Goal: Task Accomplishment & Management: Use online tool/utility

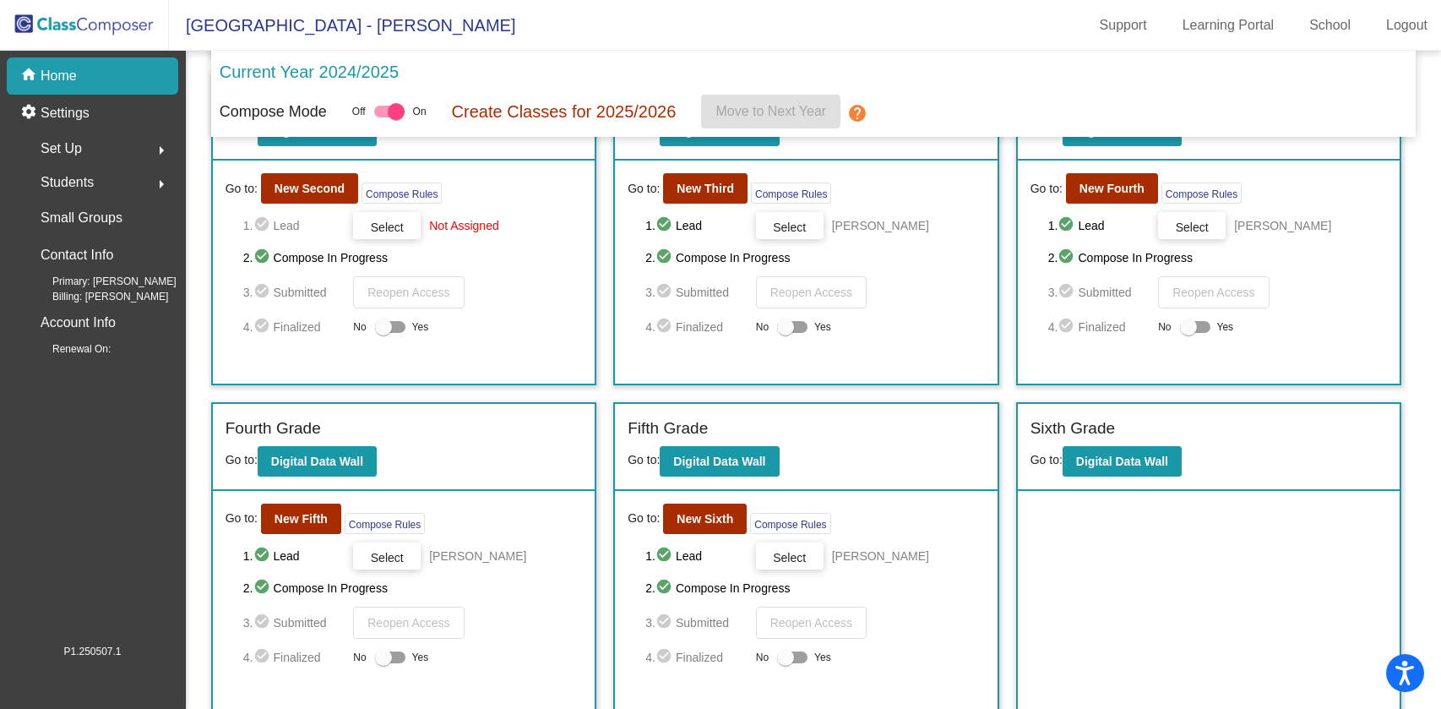
scroll to position [408, 0]
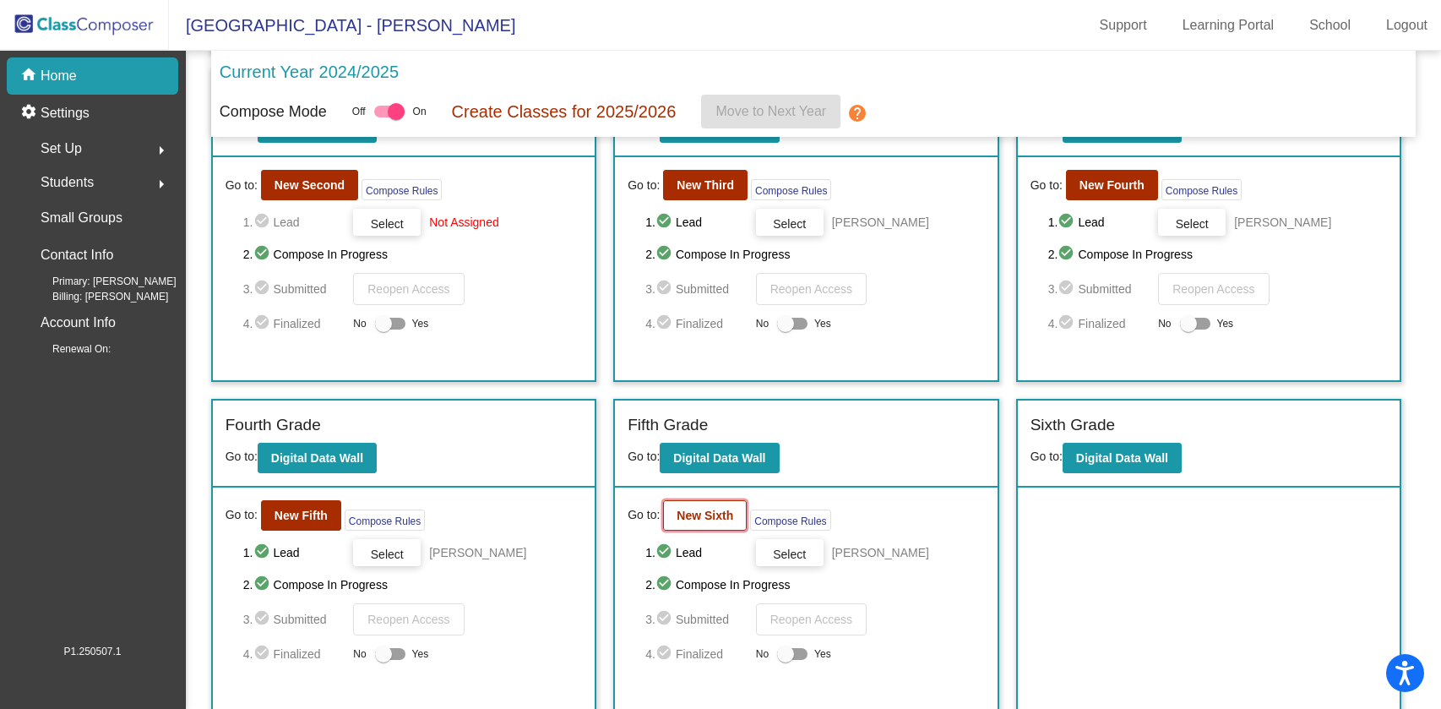
click at [709, 514] on b "New Sixth" at bounding box center [705, 515] width 57 height 14
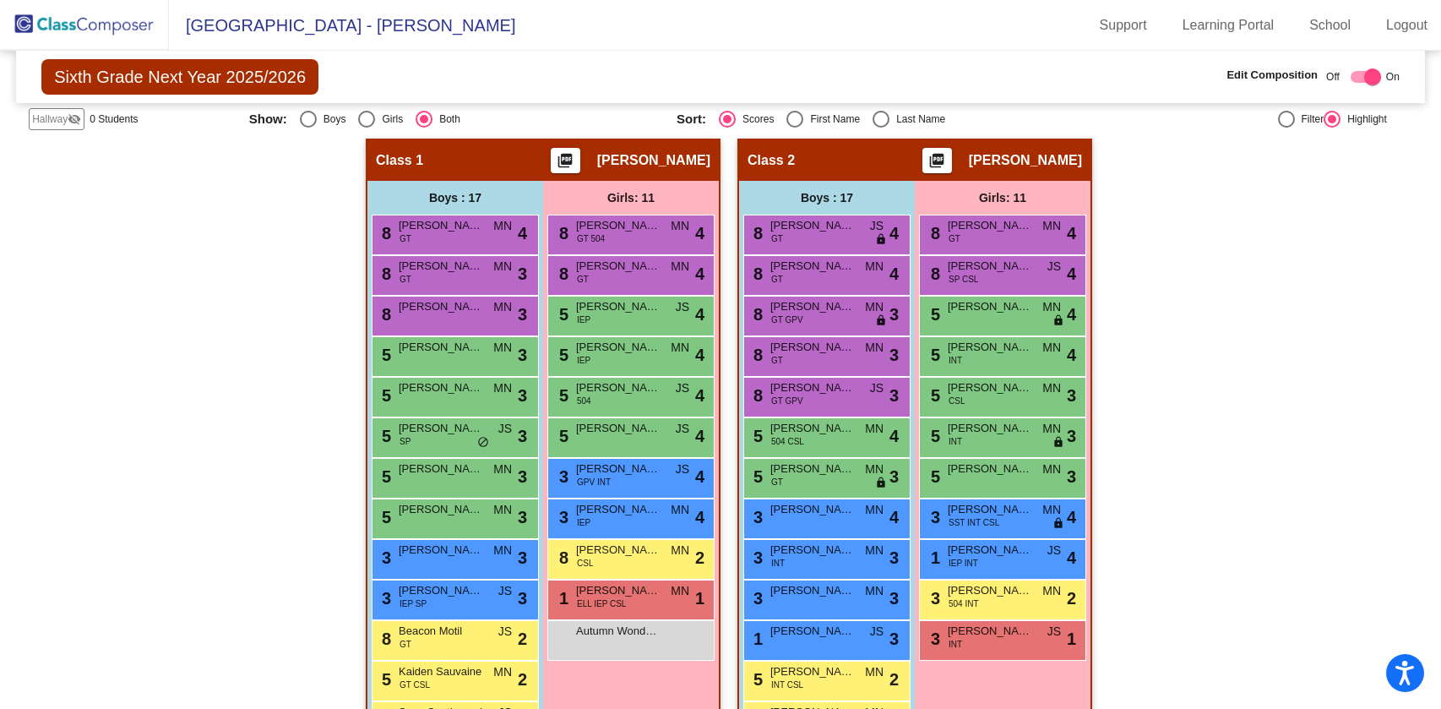
scroll to position [263, 0]
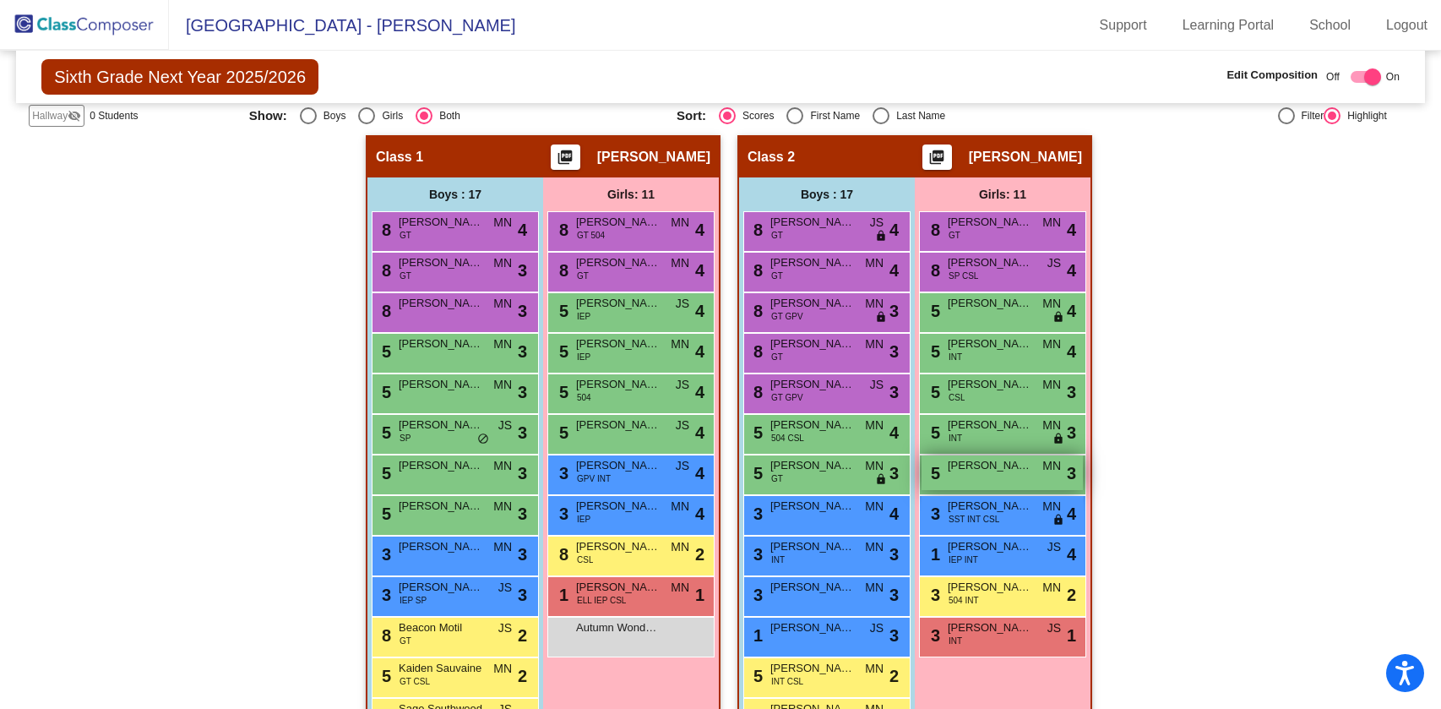
click at [959, 472] on div "5 Eliana Papathakis MN lock do_not_disturb_alt 3" at bounding box center [1001, 472] width 161 height 35
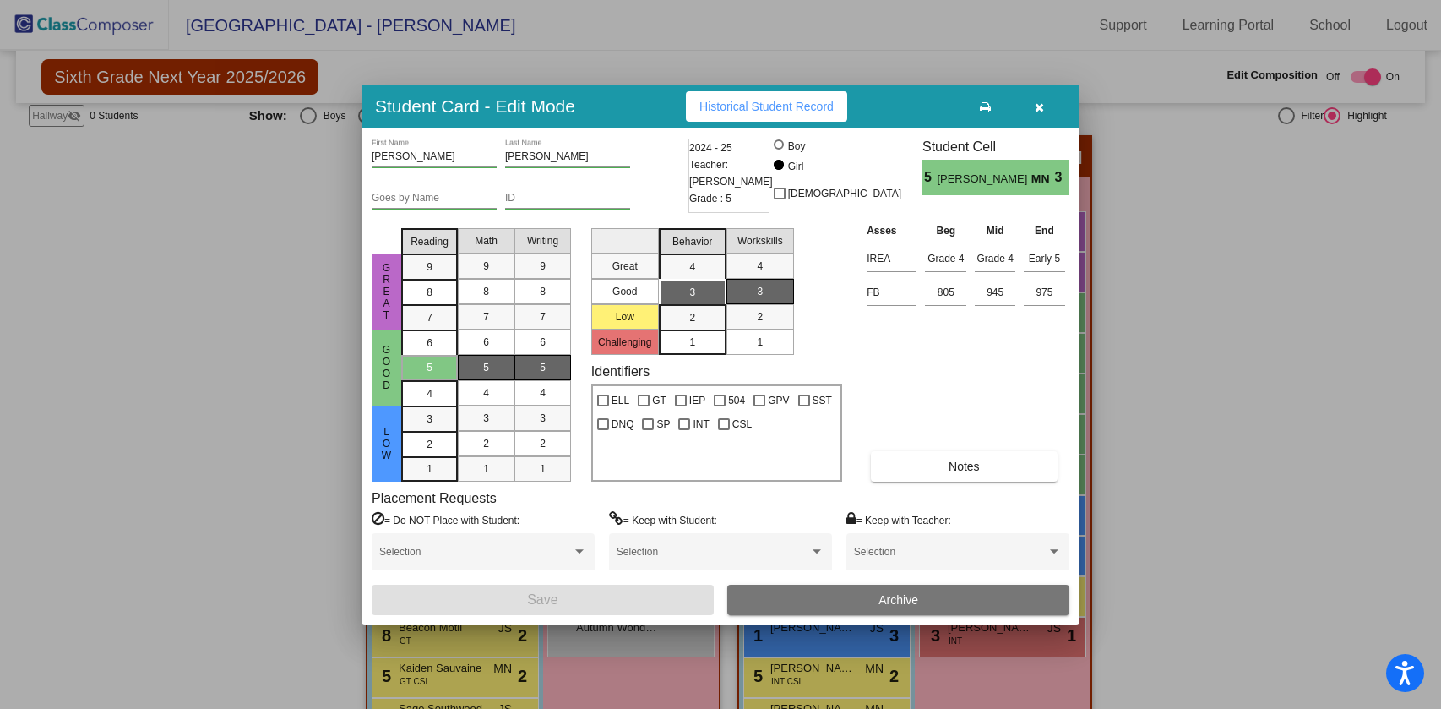
click at [1046, 111] on button "button" at bounding box center [1039, 106] width 54 height 30
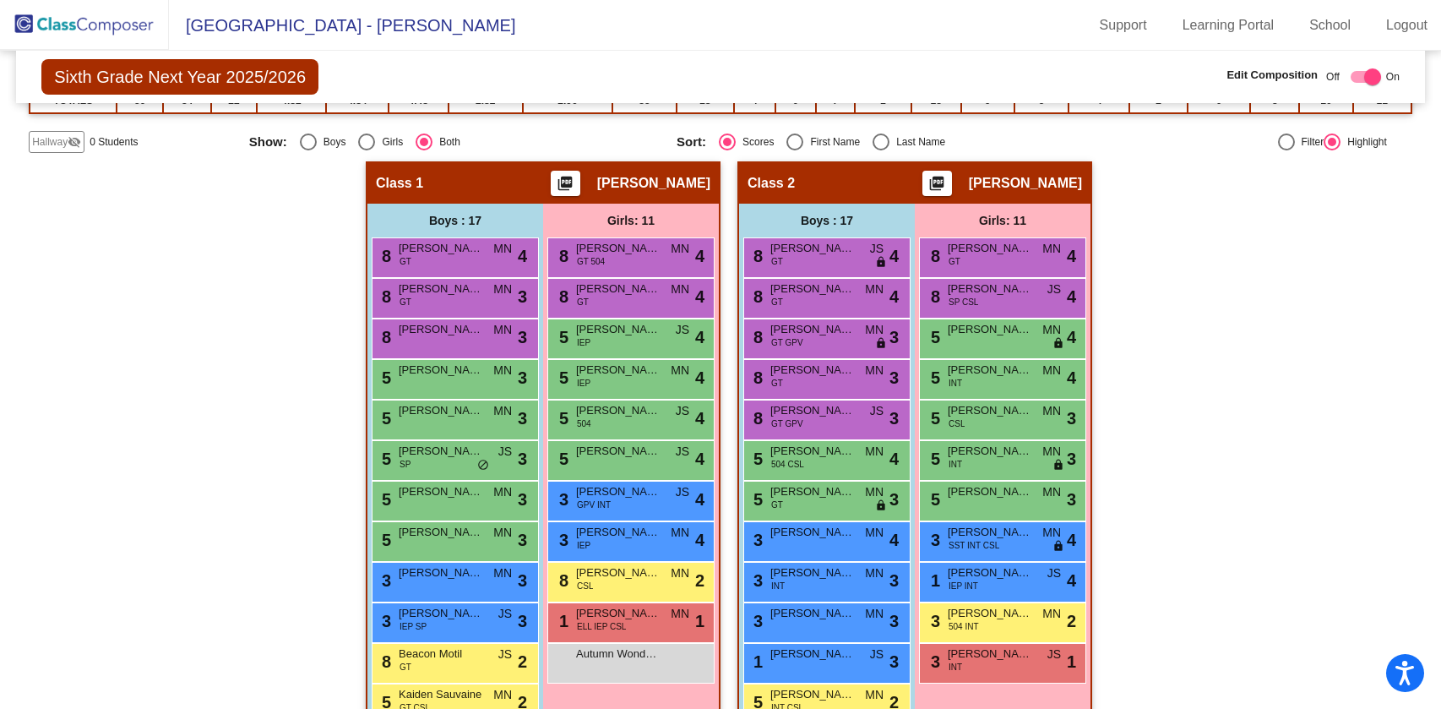
scroll to position [242, 0]
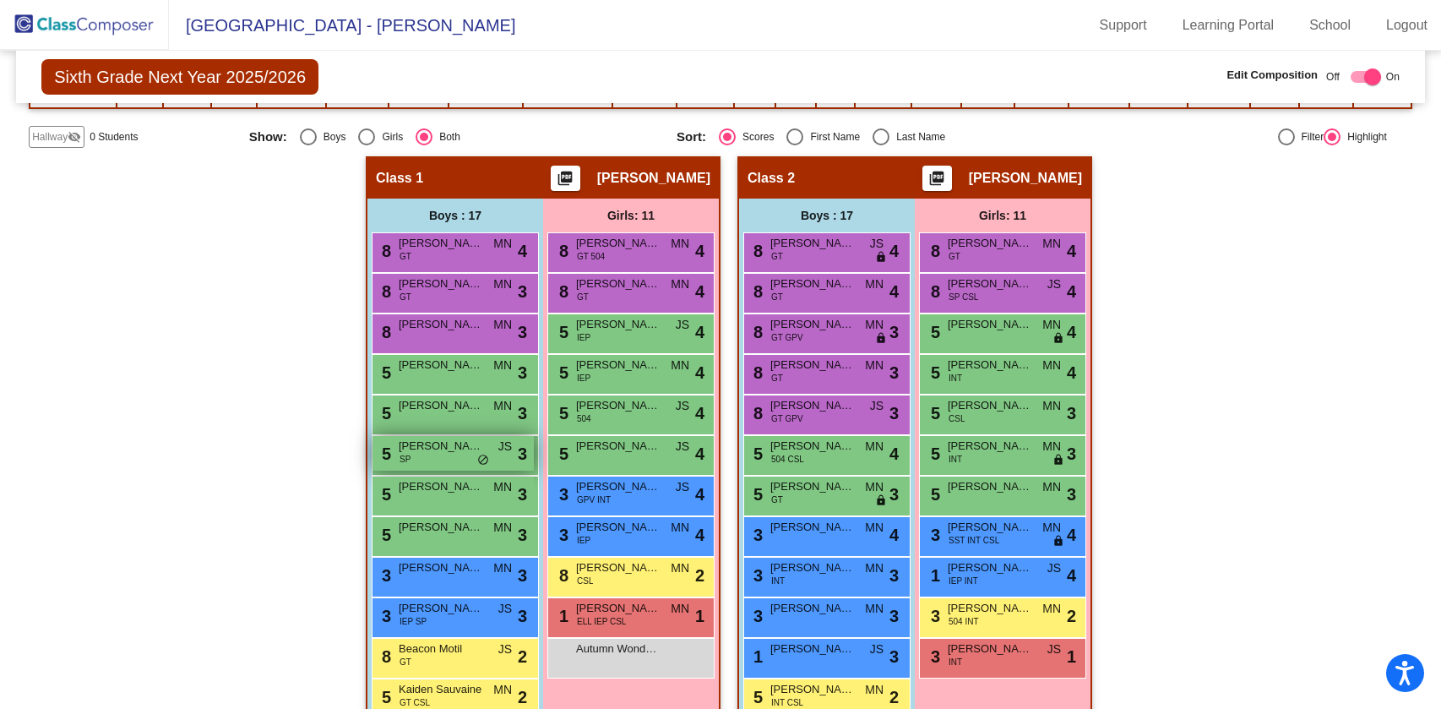
click at [442, 452] on div "5 Noah Johnson SP JS lock do_not_disturb_alt 3" at bounding box center [452, 453] width 161 height 35
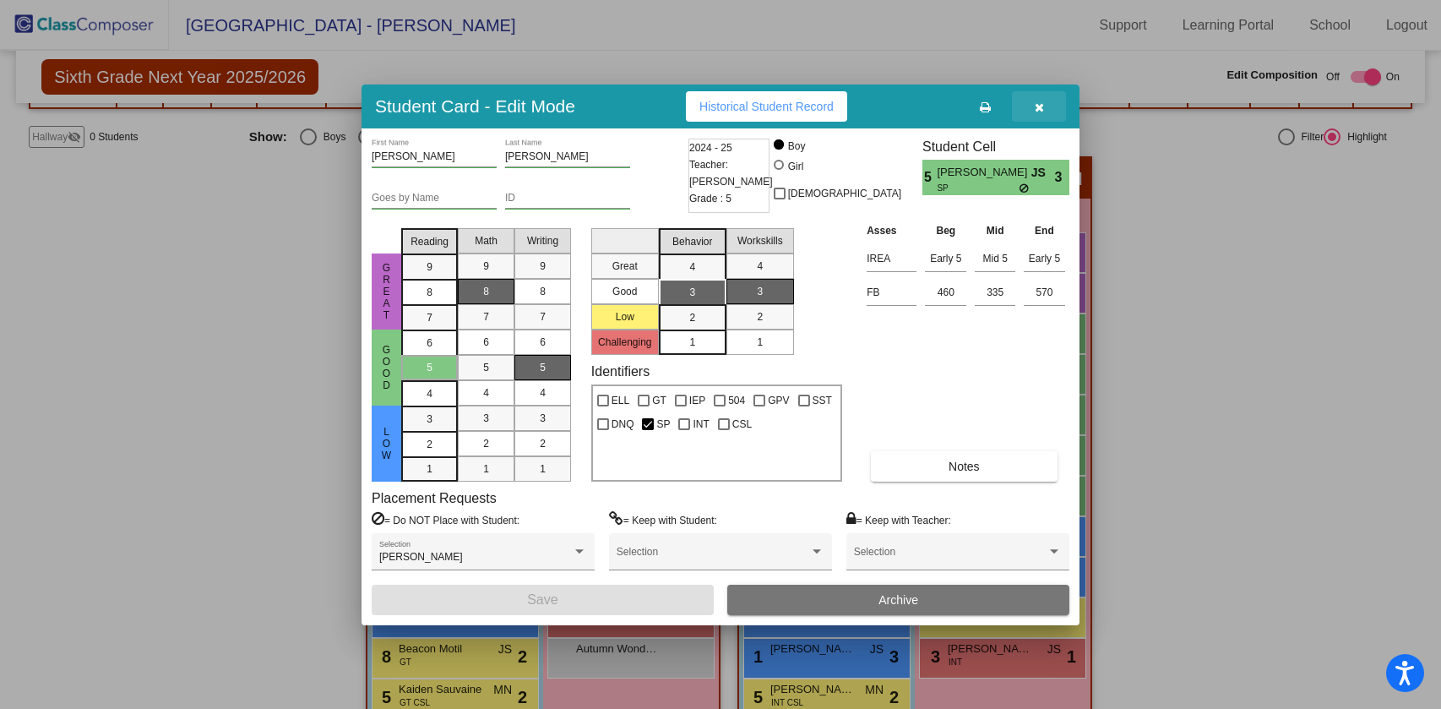
click at [1035, 107] on icon "button" at bounding box center [1039, 107] width 9 height 12
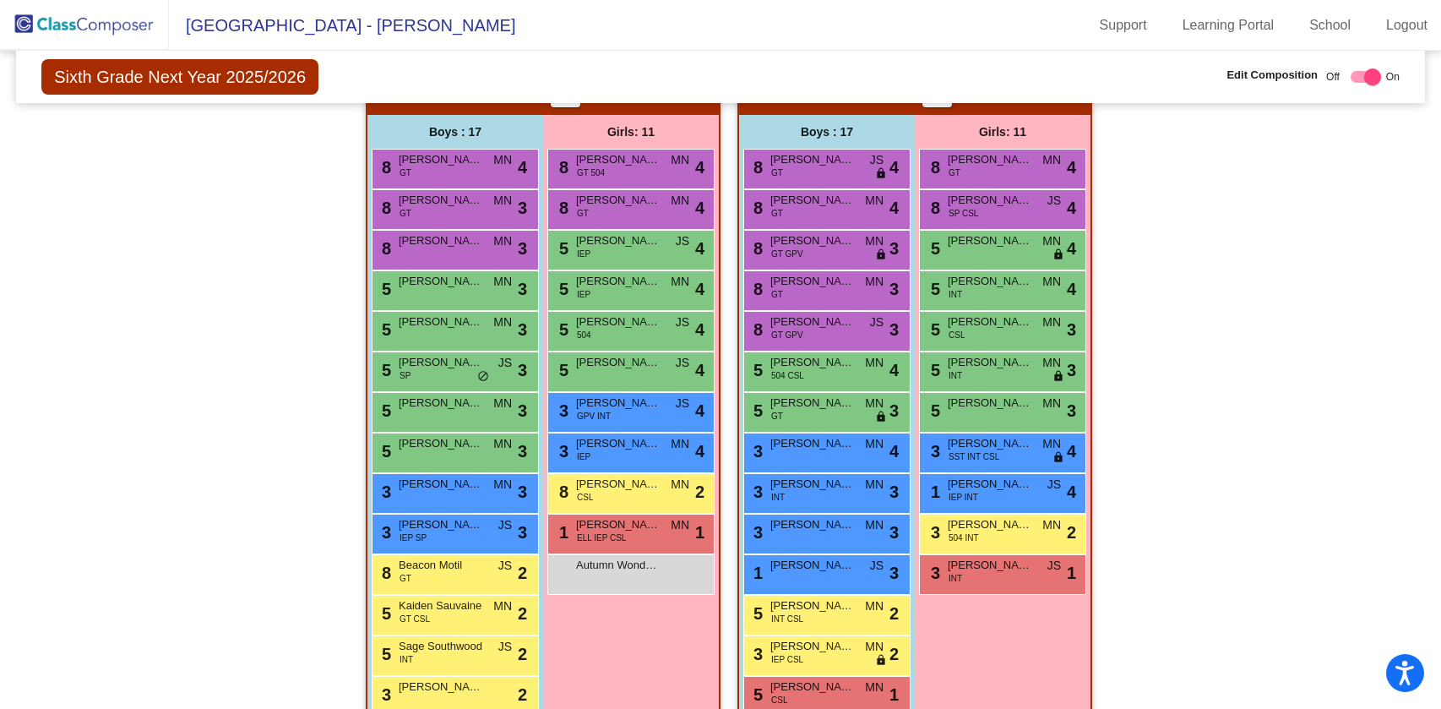
scroll to position [324, 0]
click at [1053, 260] on div "5 Elizabeth Kambourian MN lock do_not_disturb_alt 4" at bounding box center [1001, 248] width 161 height 35
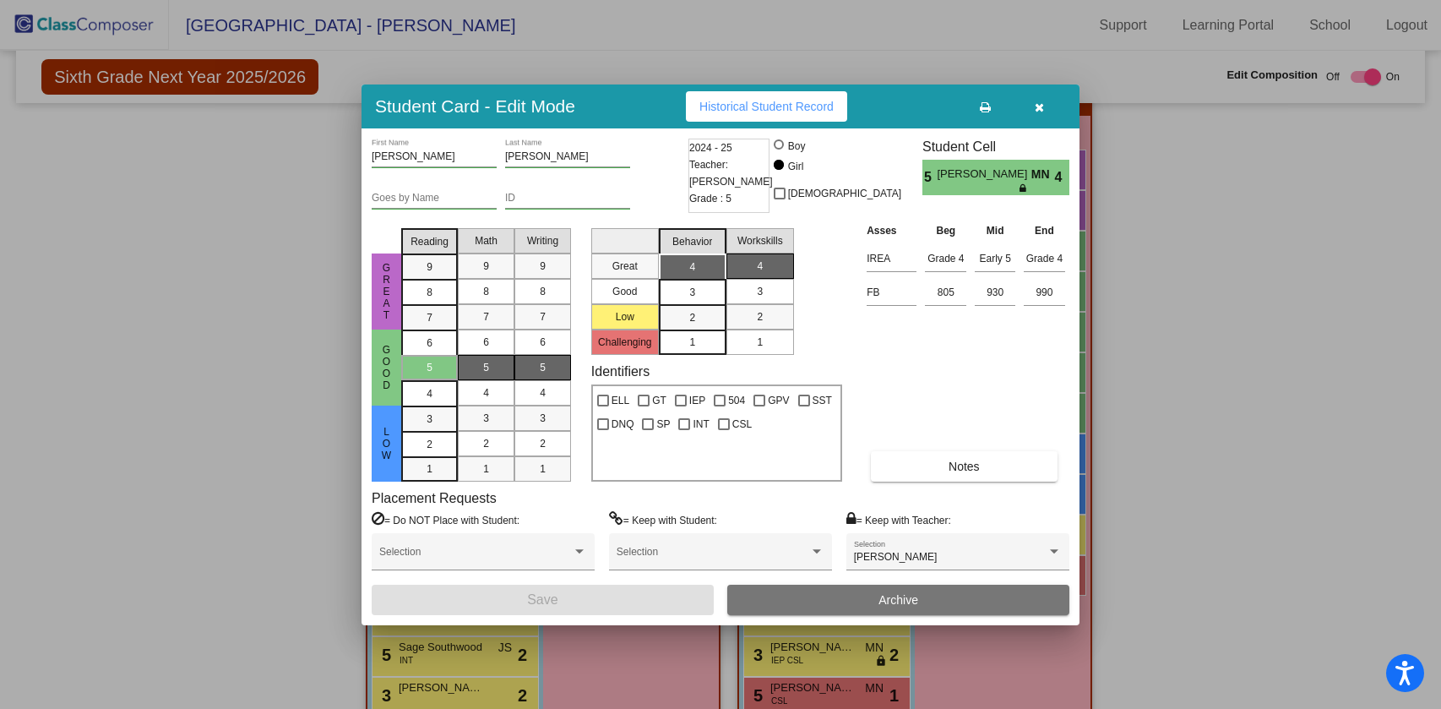
click at [1040, 106] on icon "button" at bounding box center [1039, 107] width 9 height 12
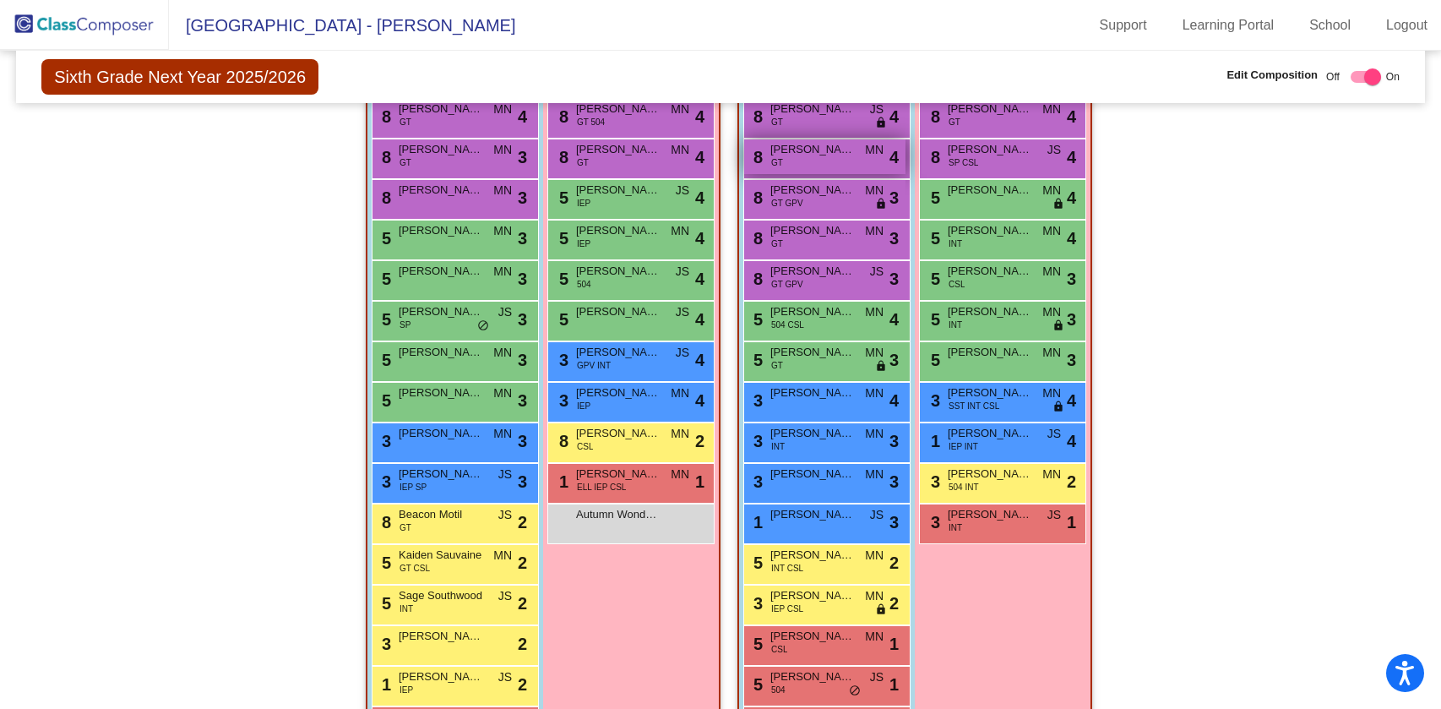
scroll to position [377, 0]
click at [997, 307] on span "Madeline Muscio" at bounding box center [990, 310] width 84 height 17
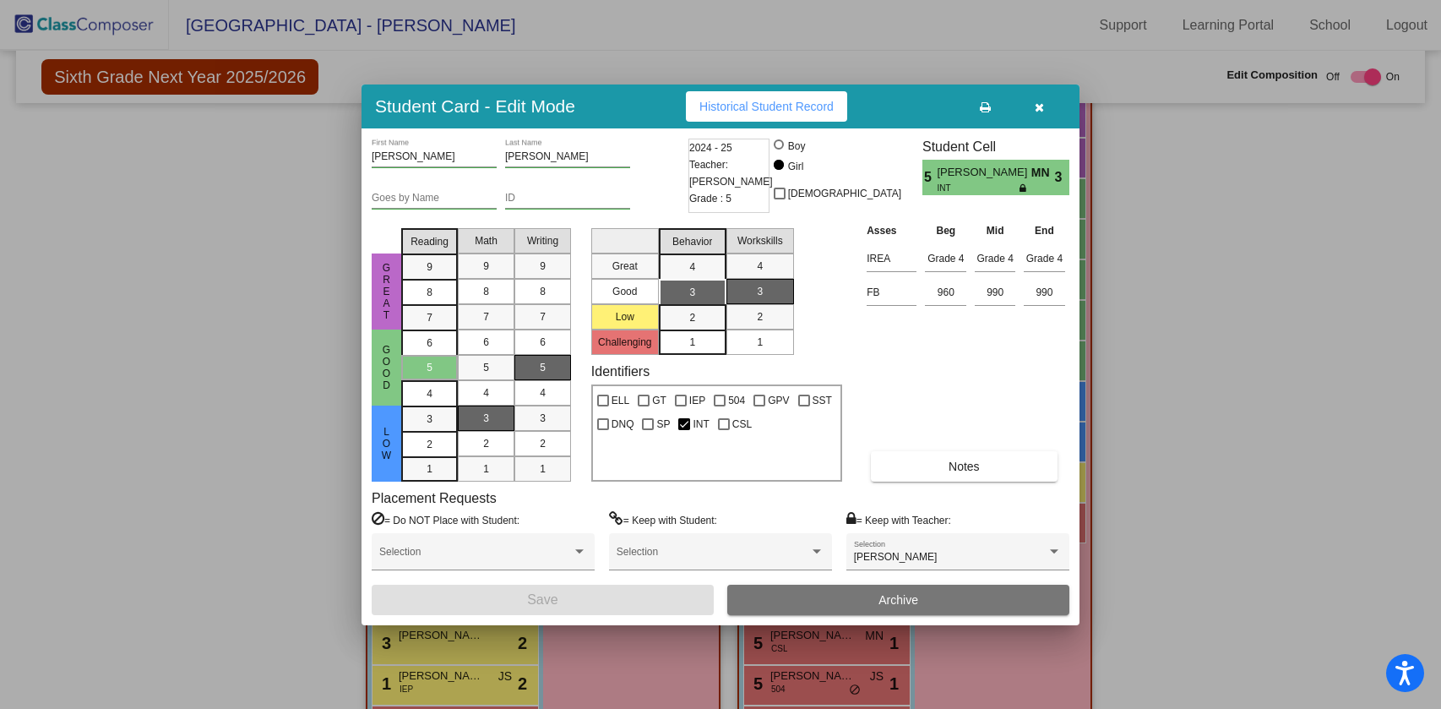
click at [1045, 105] on button "button" at bounding box center [1039, 106] width 54 height 30
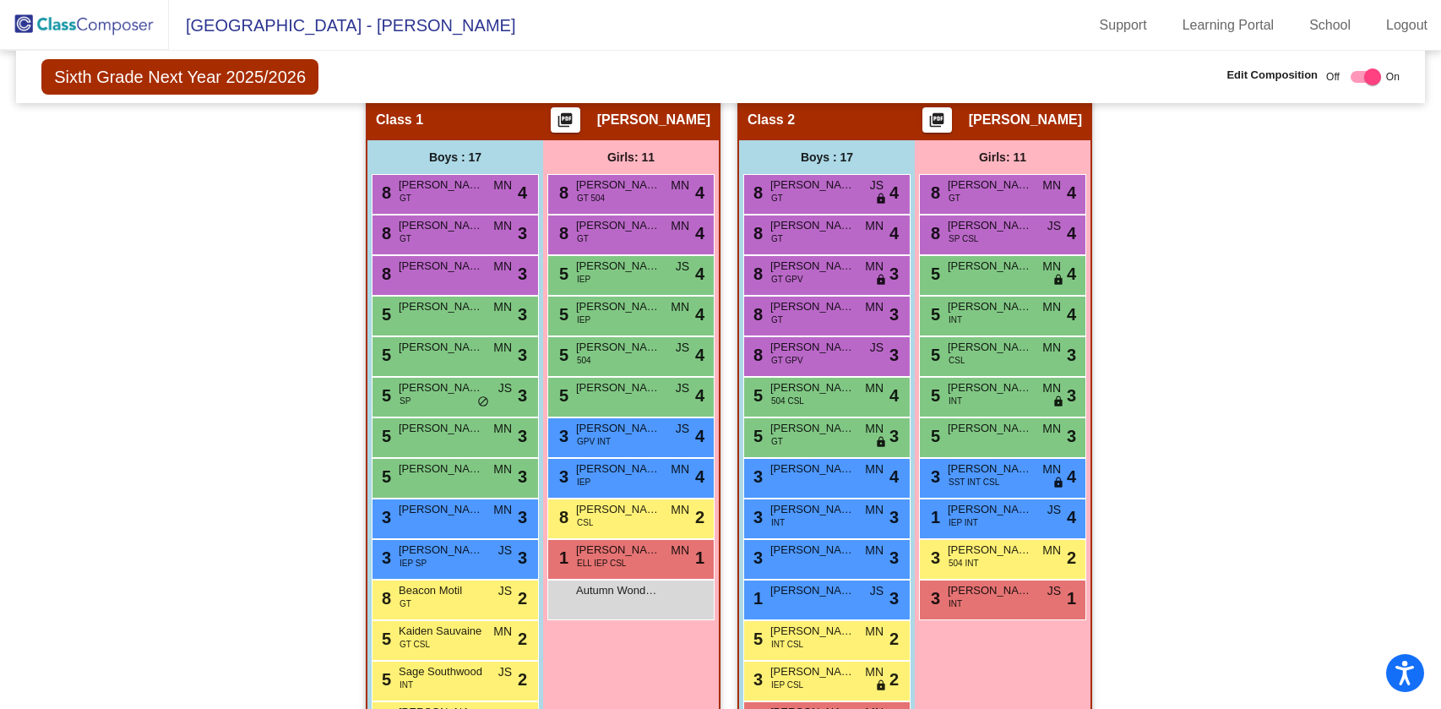
scroll to position [299, 0]
click at [1140, 319] on div "Hallway - Hallway Class picture_as_pdf Add Student First Name Last Name Student…" at bounding box center [720, 495] width 1383 height 792
click at [999, 357] on div "5 Promyse Hernandez CSL MN lock do_not_disturb_alt 3" at bounding box center [1001, 355] width 161 height 35
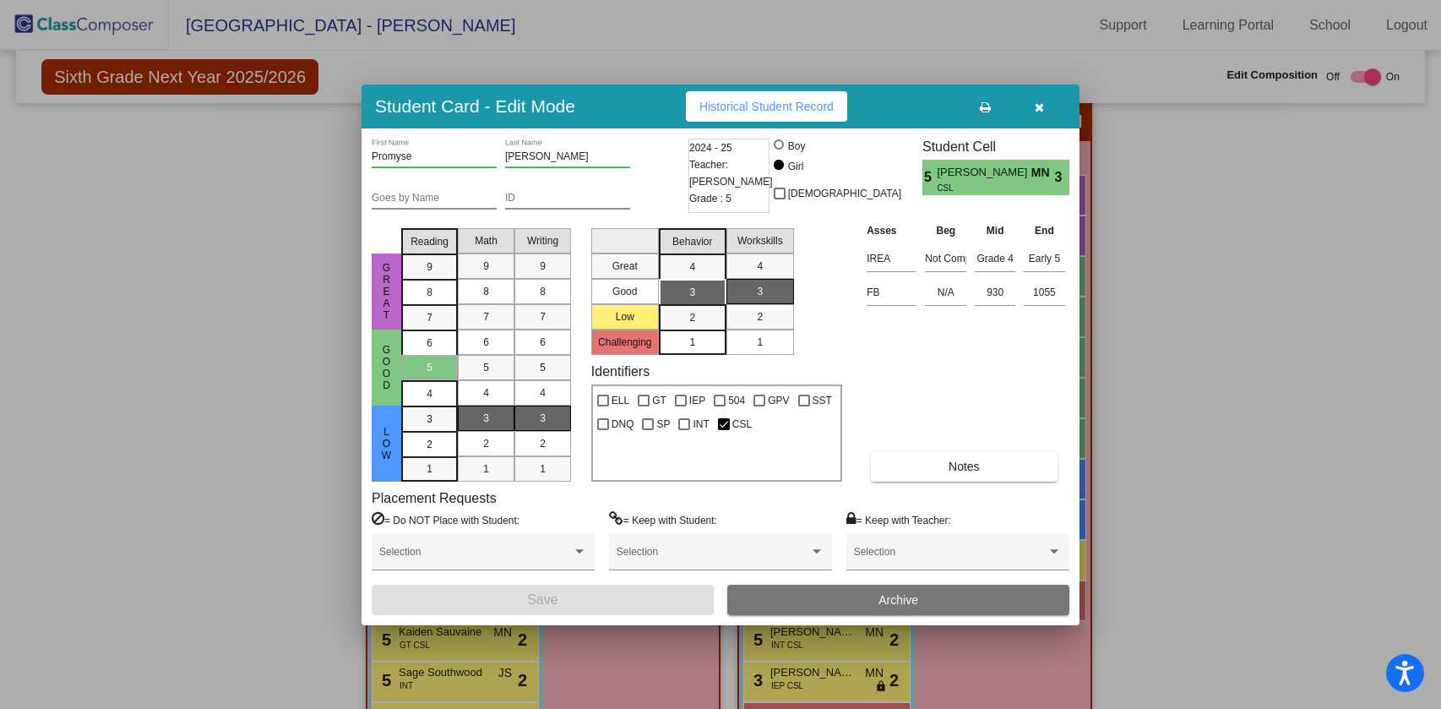
click at [1038, 101] on icon "button" at bounding box center [1039, 107] width 9 height 12
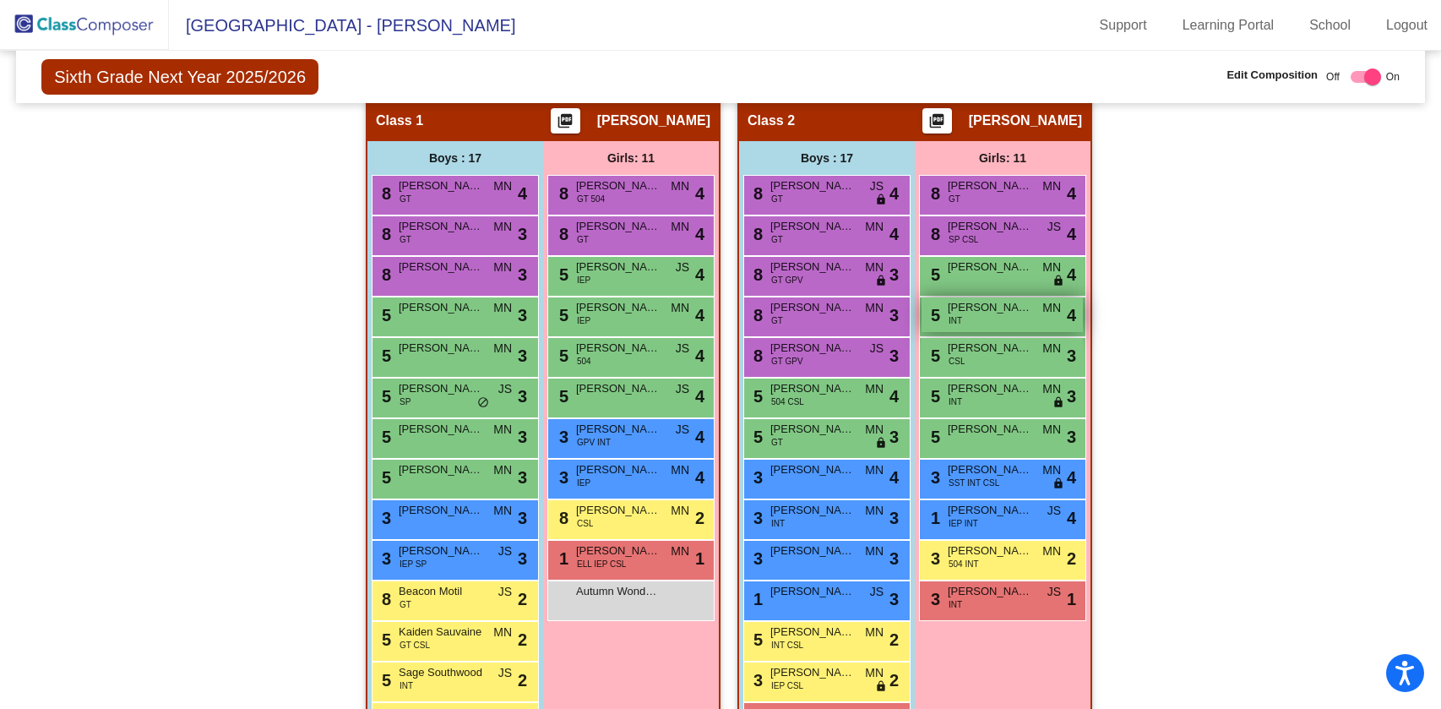
click at [964, 316] on div "5 Leonilla Reynlib INT MN lock do_not_disturb_alt 4" at bounding box center [1001, 314] width 161 height 35
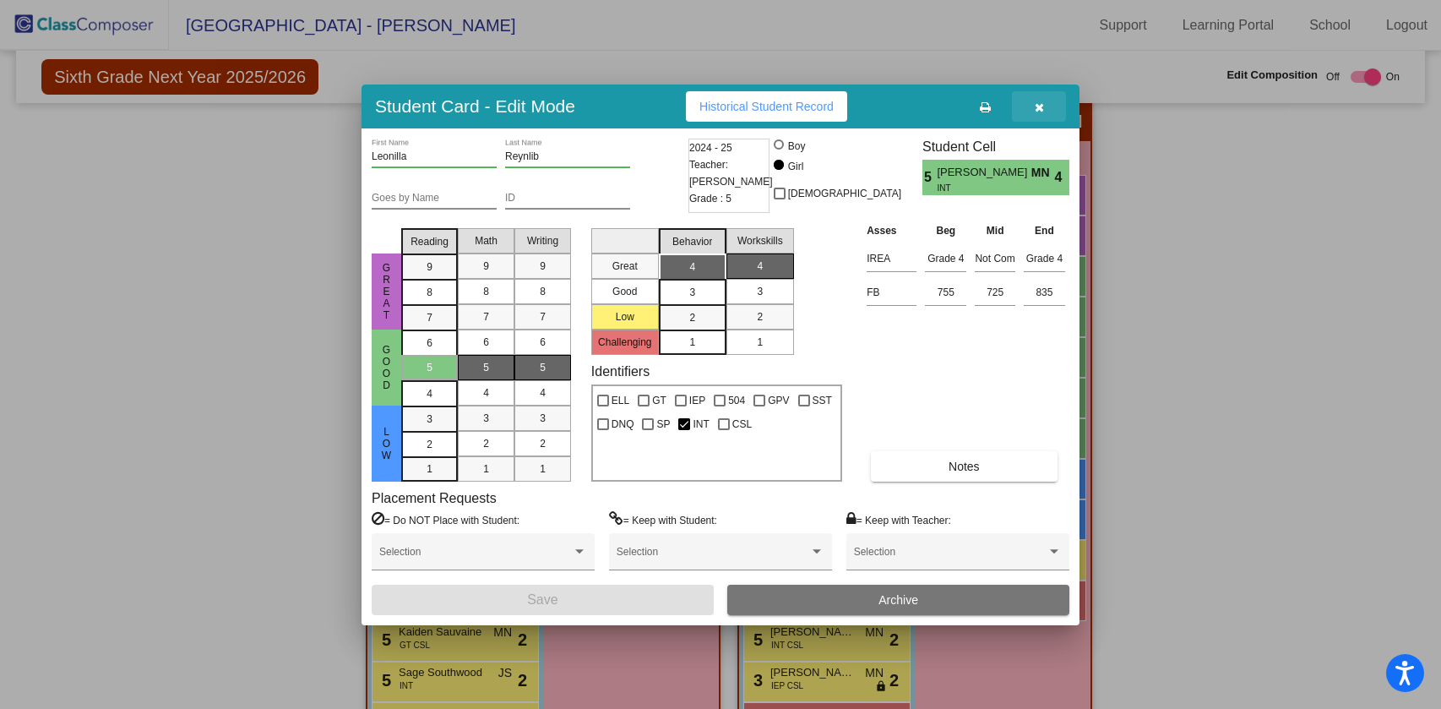
click at [1039, 100] on span "button" at bounding box center [1039, 107] width 9 height 14
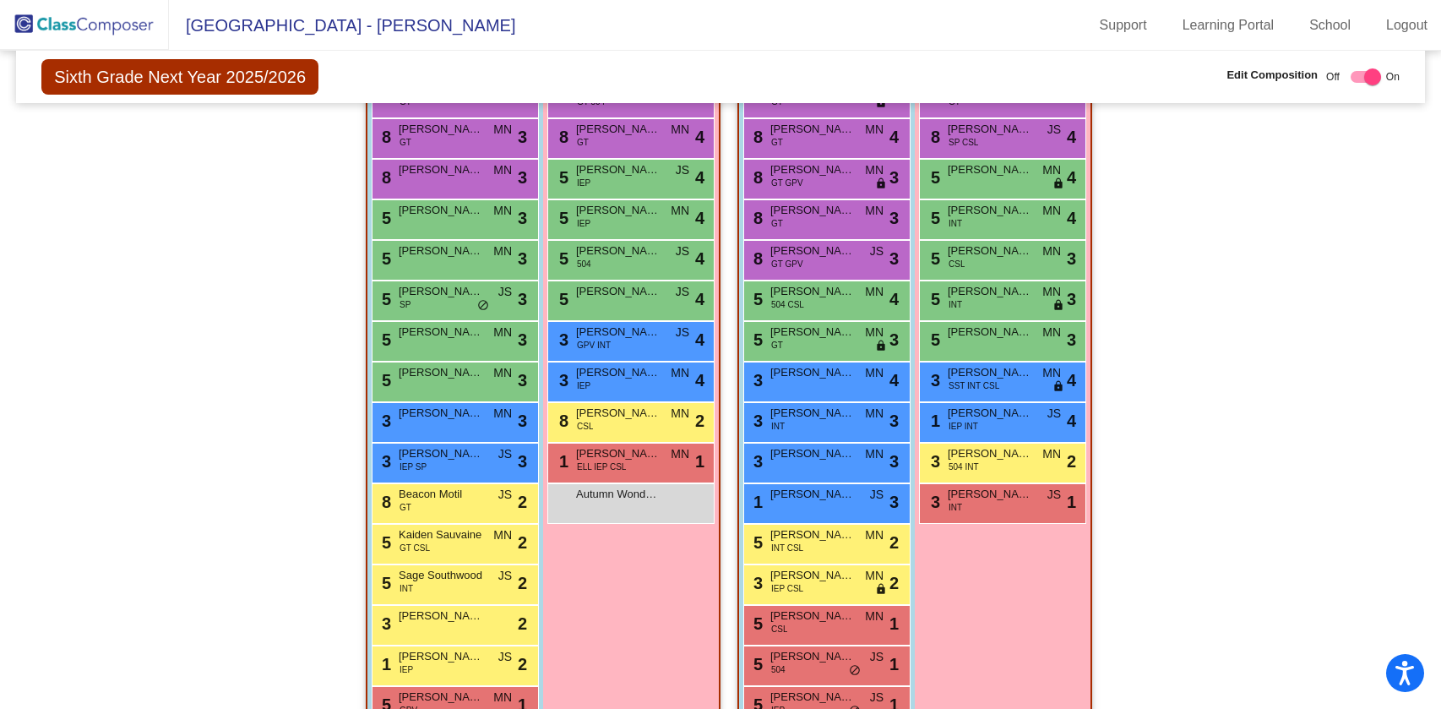
scroll to position [0, 0]
